Goal: Information Seeking & Learning: Find specific fact

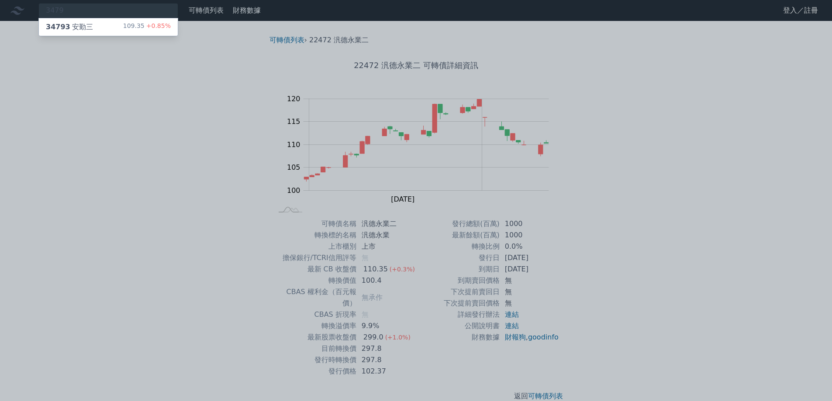
type input "3479"
click at [133, 21] on div "34793 安勤三 109.35 +0.85%" at bounding box center [108, 26] width 139 height 17
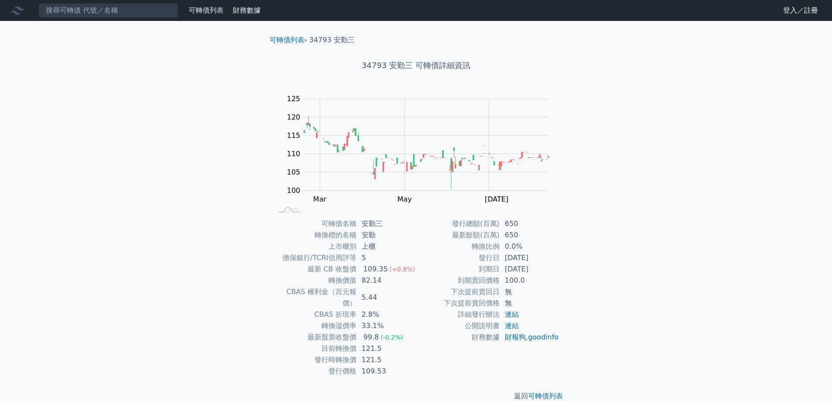
click at [718, 292] on div "可轉債列表 財務數據 可轉債列表 財務數據 登入／註冊 登入／註冊 可轉債列表 › 34793 安勤三 34793 安勤三 可轉債詳細資訊 Zoom Out …" at bounding box center [416, 208] width 832 height 416
drag, startPoint x: 129, startPoint y: 14, endPoint x: 133, endPoint y: 10, distance: 5.3
click at [129, 14] on input at bounding box center [108, 10] width 140 height 15
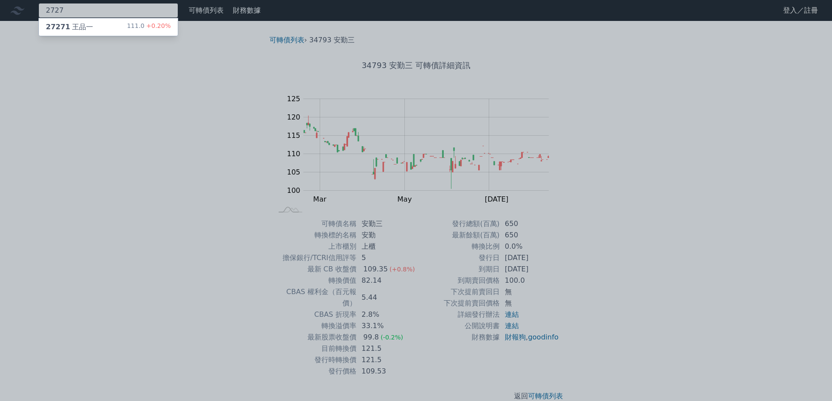
type input "2727"
drag, startPoint x: 78, startPoint y: 23, endPoint x: 87, endPoint y: 23, distance: 9.2
click at [78, 24] on div "27271 [PERSON_NAME]" at bounding box center [69, 27] width 47 height 10
